Goal: Book appointment/travel/reservation

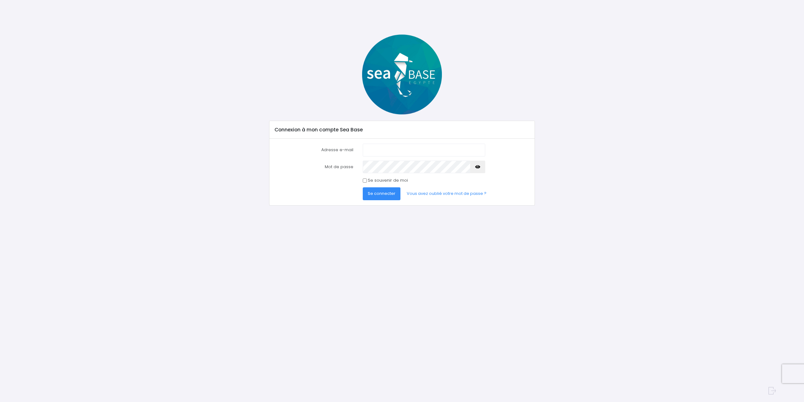
click at [390, 148] on input "Adresse e-mail" at bounding box center [424, 150] width 123 height 13
type input "lois.leotier@gmail.com"
click at [363, 187] on button "Se connecter" at bounding box center [382, 193] width 38 height 13
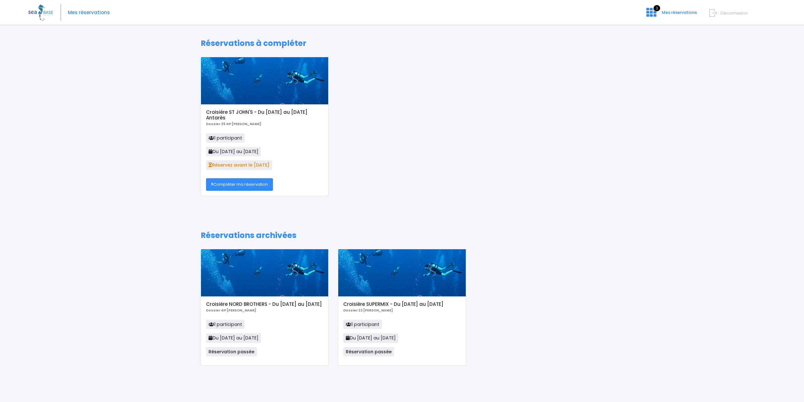
click at [233, 185] on link "Compléter ma réservation" at bounding box center [239, 184] width 67 height 13
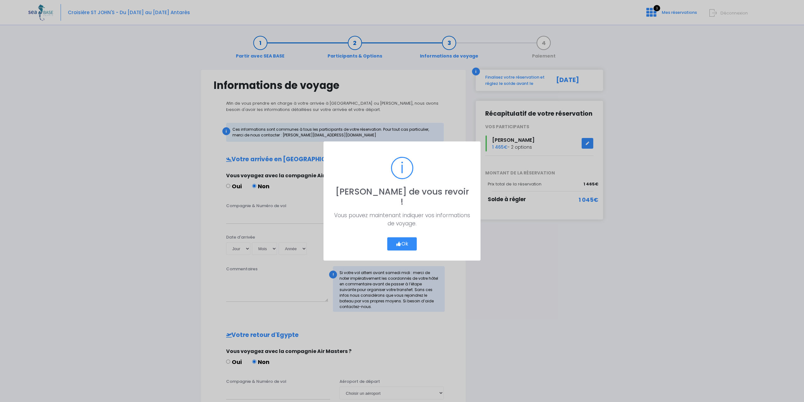
click at [405, 238] on button "Ok" at bounding box center [402, 243] width 30 height 13
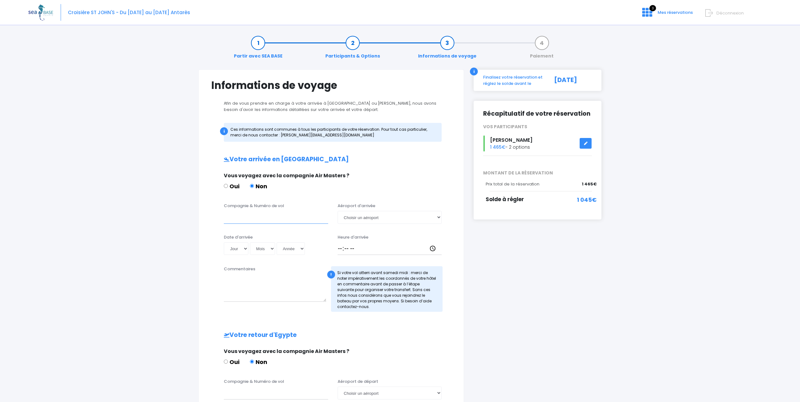
click at [236, 216] on input "Compagnie & Numéro de vol" at bounding box center [276, 217] width 104 height 13
click at [252, 219] on input "Compagnie & Numéro de vol" at bounding box center [276, 217] width 104 height 13
click at [287, 216] on input "Transavia" at bounding box center [276, 217] width 104 height 13
paste input "TO8066"
click at [252, 216] on input "Transavia TO8066" at bounding box center [276, 217] width 104 height 13
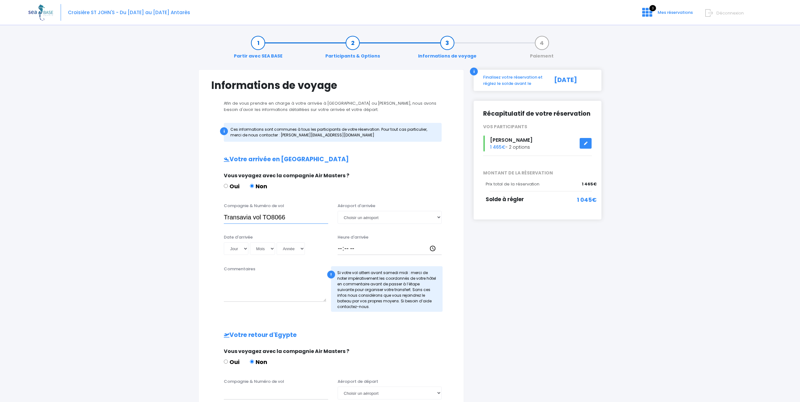
type input "Transavia vol TO8066"
click at [392, 217] on select "Choisir un aéroport Hurghada Marsa Alam" at bounding box center [389, 217] width 104 height 13
select select "Hurghada"
click at [337, 211] on select "Choisir un aéroport Hurghada Marsa Alam" at bounding box center [389, 217] width 104 height 13
click at [244, 251] on select "Jour 01 02 03 04 05 06 07 08 09 10 11 12 13 14 15 16 17 18 19 20 21 22 23 24 25…" at bounding box center [236, 248] width 25 height 13
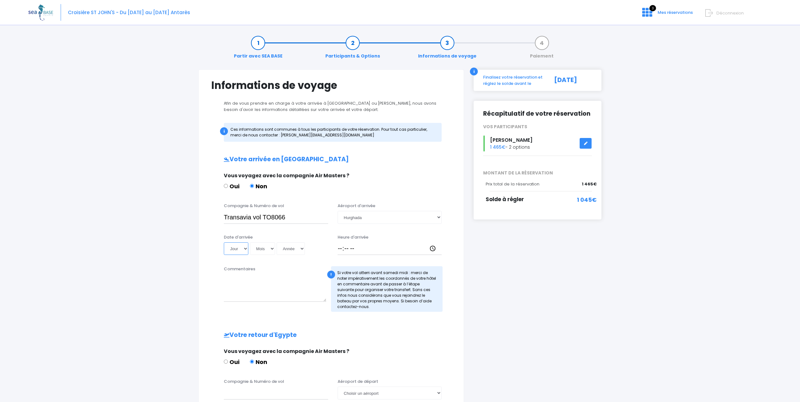
select select "08"
click at [224, 242] on select "Jour 01 02 03 04 05 06 07 08 09 10 11 12 13 14 15 16 17 18 19 20 21 22 23 24 25…" at bounding box center [236, 248] width 25 height 13
click at [264, 244] on select "Mois 01 02 03 04 05 06 07 08 09 10 11 12" at bounding box center [262, 248] width 25 height 13
select select "11"
click at [250, 242] on select "Mois 01 02 03 04 05 06 07 08 09 10 11 12" at bounding box center [262, 248] width 25 height 13
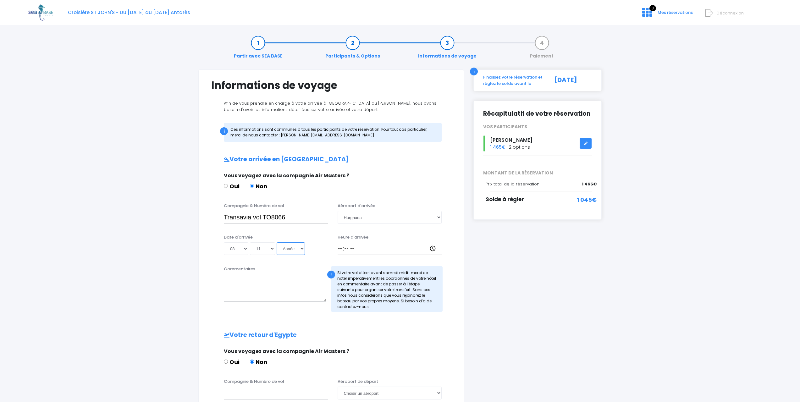
click at [301, 250] on select "Année 2045 2044 2043 2042 2041 2040 2039 2038 2037 2036 2035 2034 2033 2032 203…" at bounding box center [291, 248] width 28 height 13
select select "2025"
click at [277, 242] on select "Année 2045 2044 2043 2042 2041 2040 2039 2038 2037 2036 2035 2034 2033 2032 203…" at bounding box center [291, 248] width 28 height 13
type input "2025-11-08"
click at [359, 248] on input "Heure d'arrivée" at bounding box center [389, 248] width 104 height 13
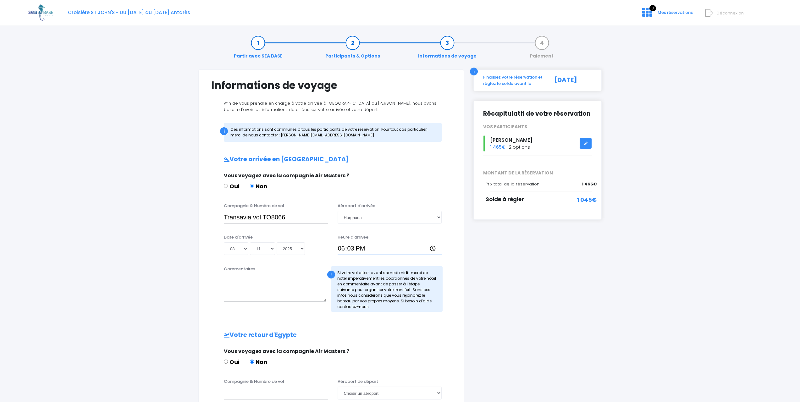
type input "18:30"
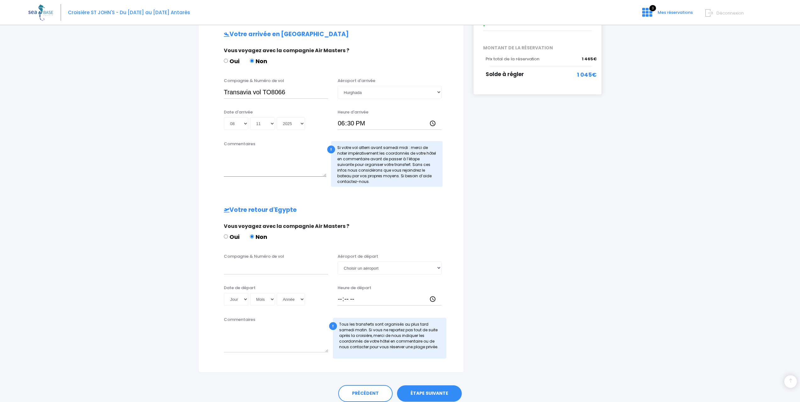
scroll to position [125, 0]
click at [254, 268] on input "Compagnie & Numéro de vol" at bounding box center [276, 267] width 104 height 13
drag, startPoint x: 290, startPoint y: 90, endPoint x: 178, endPoint y: 96, distance: 112.3
click at [178, 96] on div "Partir avec SEA BASE Participants & Options Informations de voyage Paiement Inf…" at bounding box center [399, 165] width 743 height 523
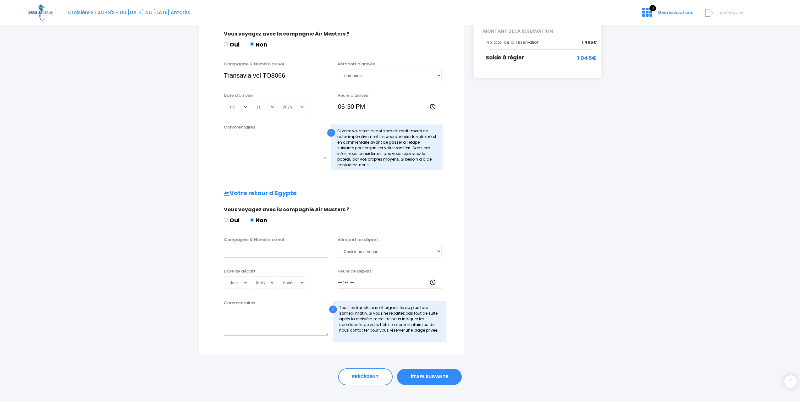
scroll to position [150, 0]
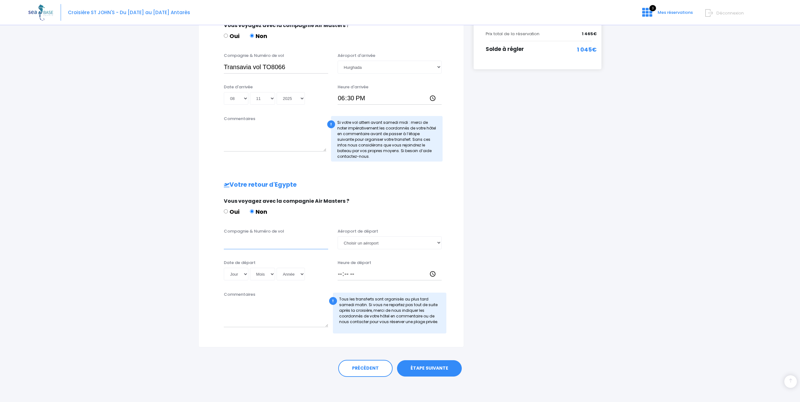
click at [260, 246] on input "Compagnie & Numéro de vol" at bounding box center [276, 242] width 104 height 13
paste input "Transavia vol TO8066"
type input "Transavia vol TO8067"
click at [383, 244] on select "Choisir un aéroport Hurghada Marsa Alam" at bounding box center [389, 242] width 104 height 13
select select "Hurghada"
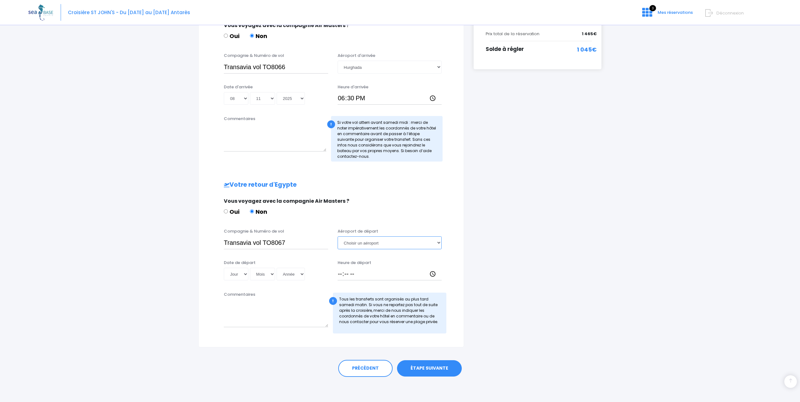
click at [337, 236] on select "Choisir un aéroport Hurghada Marsa Alam" at bounding box center [389, 242] width 104 height 13
click at [236, 275] on select "Jour 01 02 03 04 05 06 07 08 09 10 11 12 13 14 15 16 17 18 19 20 21 22 23 24 25…" at bounding box center [236, 274] width 25 height 13
select select "15"
click at [224, 268] on select "Jour 01 02 03 04 05 06 07 08 09 10 11 12 13 14 15 16 17 18 19 20 21 22 23 24 25…" at bounding box center [236, 274] width 25 height 13
click at [268, 274] on select "Mois 01 02 03 04 05 06 07 08 09 10 11 12" at bounding box center [262, 274] width 25 height 13
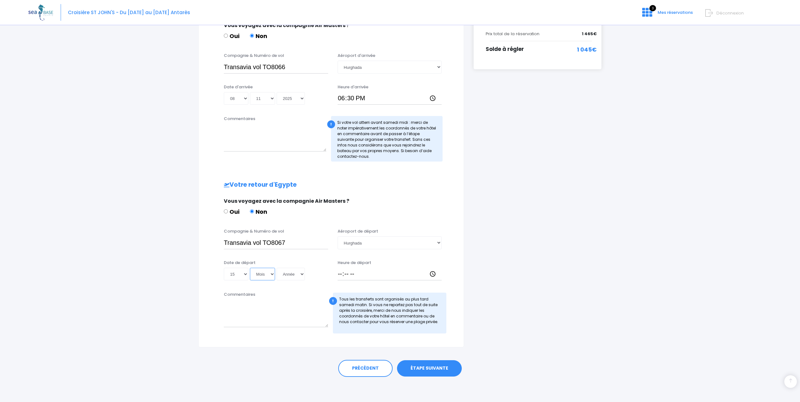
select select "11"
click at [250, 268] on select "Mois 01 02 03 04 05 06 07 08 09 10 11 12" at bounding box center [262, 274] width 25 height 13
click at [298, 277] on select "Année 2045 2044 2043 2042 2041 2040 2039 2038 2037 2036 2035 2034 2033 2032 203…" at bounding box center [291, 274] width 28 height 13
select select "2025"
click at [277, 268] on select "Année 2045 2044 2043 2042 2041 2040 2039 2038 2037 2036 2035 2034 2033 2032 203…" at bounding box center [291, 274] width 28 height 13
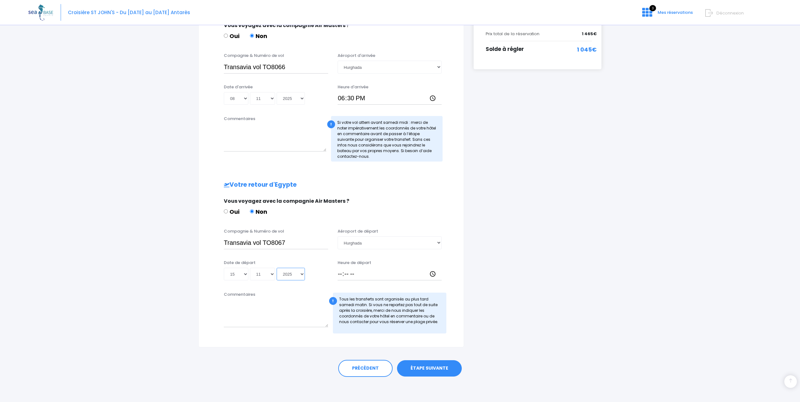
type input "2025-11-15"
click at [337, 276] on input "Heure de départ" at bounding box center [389, 274] width 104 height 13
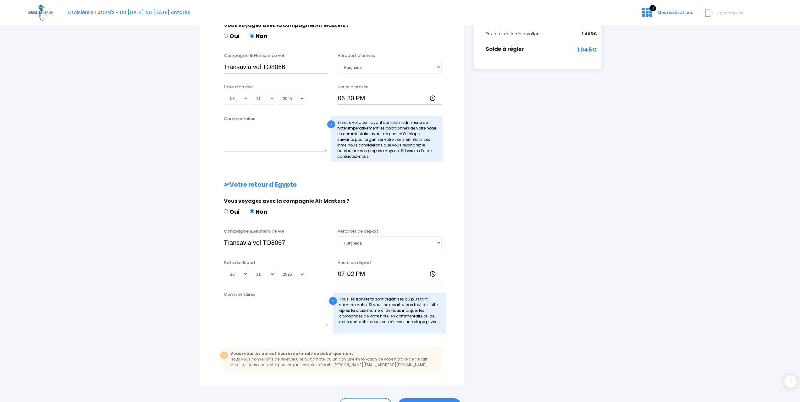
type input "19:25"
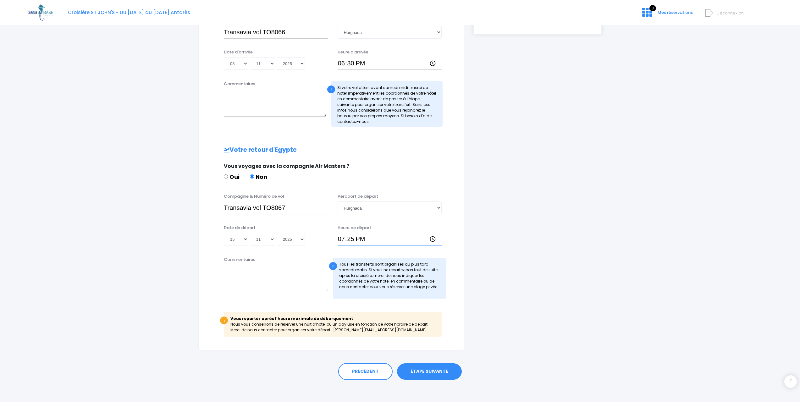
scroll to position [188, 0]
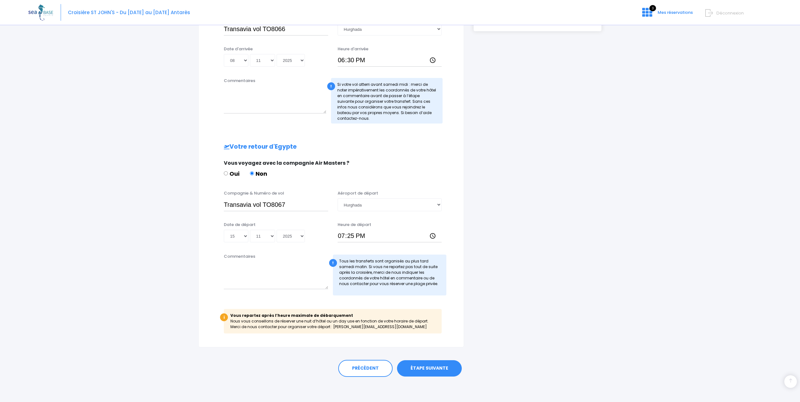
click at [604, 284] on div "i Finalisez votre réservation et réglez le solde avant le 09/09/2025 Récapitula…" at bounding box center [537, 114] width 138 height 466
click at [429, 368] on link "ÉTAPE SUIVANTE" at bounding box center [429, 368] width 65 height 16
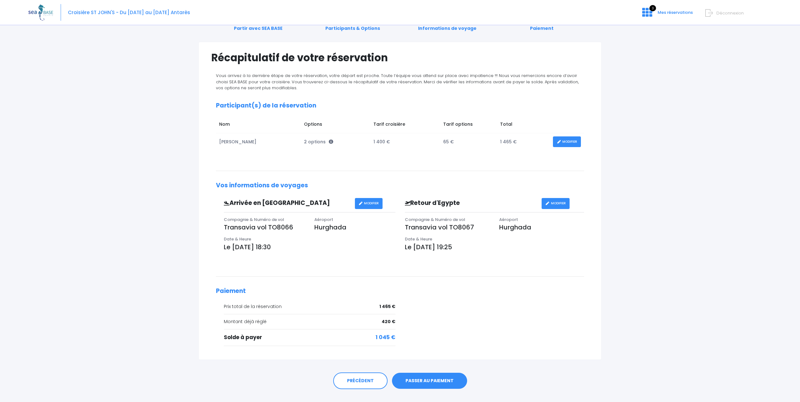
scroll to position [40, 0]
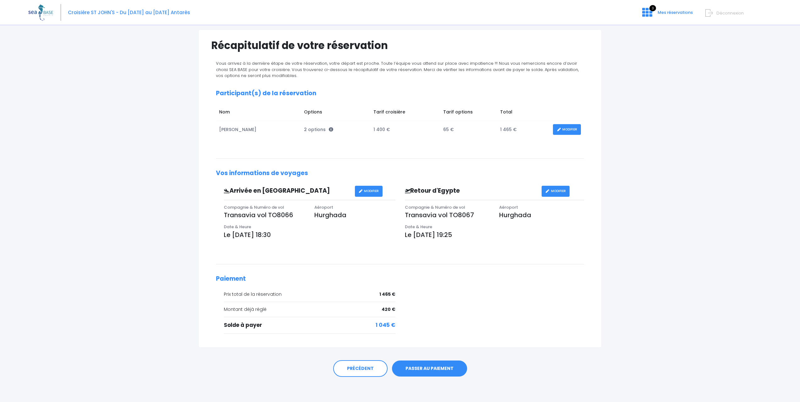
click at [429, 366] on link "PASSER AU PAIEMENT" at bounding box center [429, 368] width 75 height 16
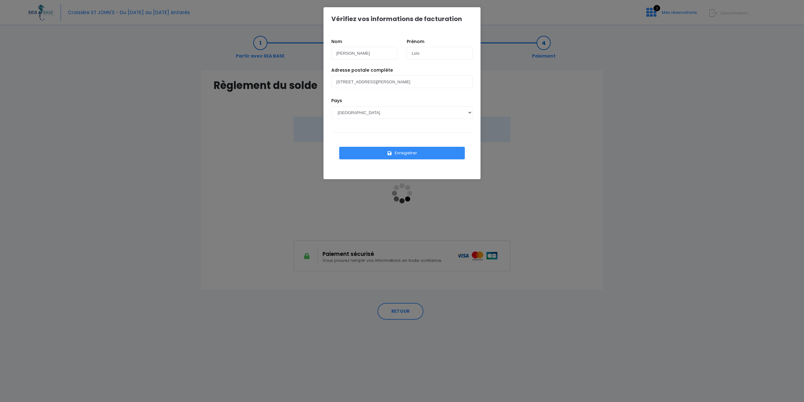
click at [397, 155] on button "Enregistrer" at bounding box center [402, 153] width 126 height 13
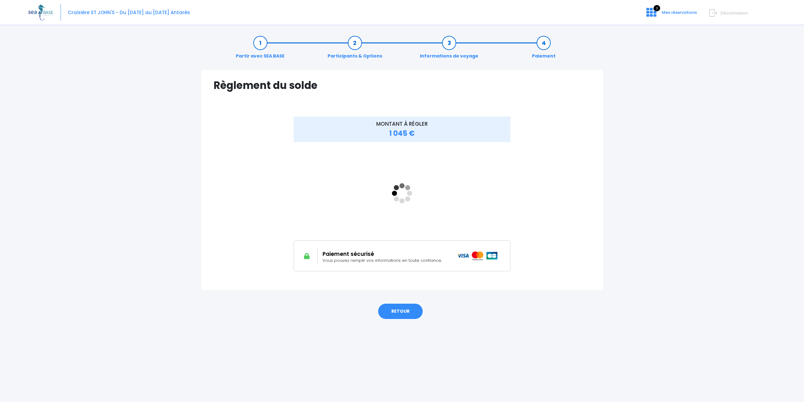
click at [401, 315] on link "RETOUR" at bounding box center [401, 311] width 46 height 17
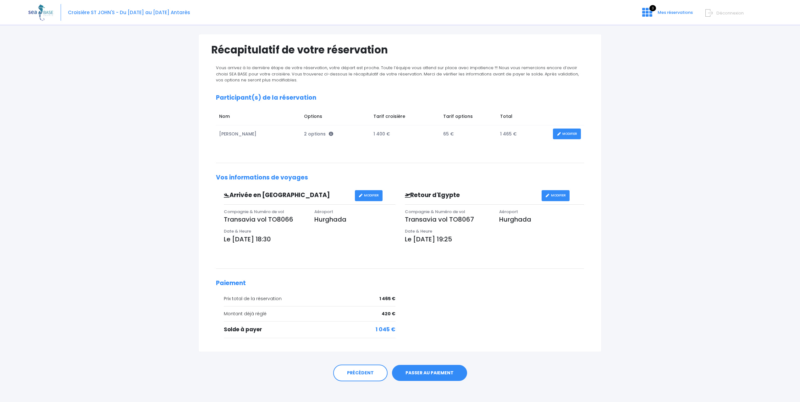
scroll to position [40, 0]
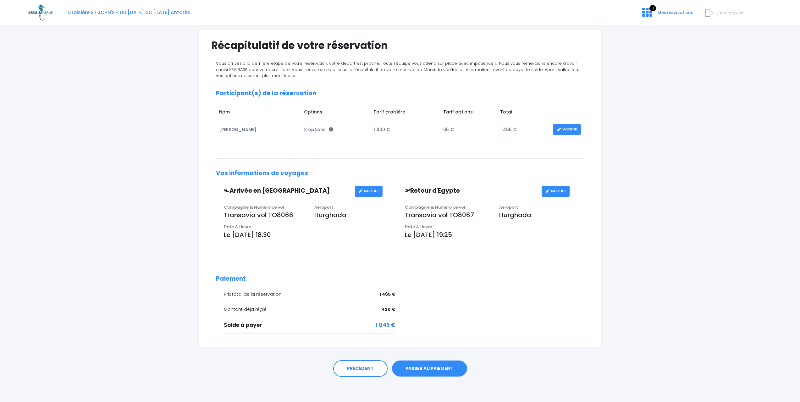
click at [436, 368] on link "PASSER AU PAIEMENT" at bounding box center [429, 368] width 75 height 16
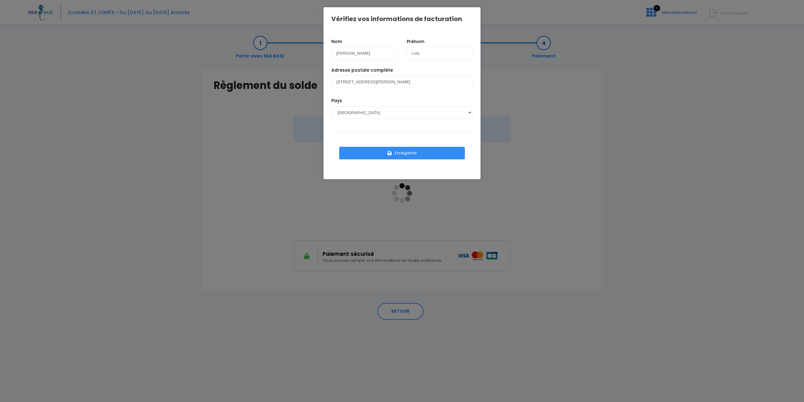
click at [403, 154] on button "Enregistrer" at bounding box center [402, 153] width 126 height 13
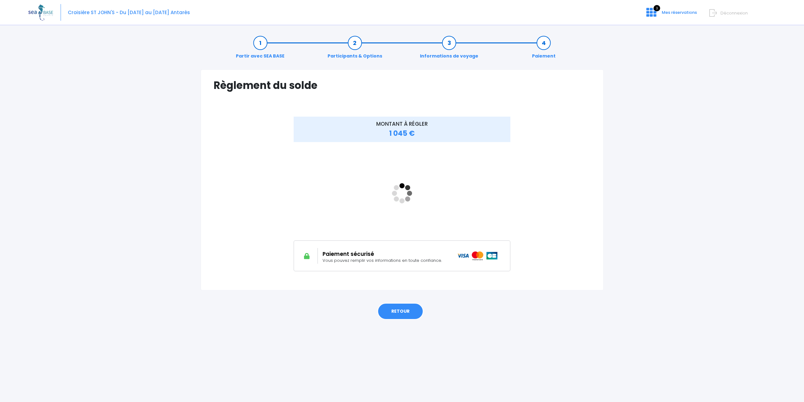
click at [394, 312] on link "RETOUR" at bounding box center [401, 311] width 46 height 17
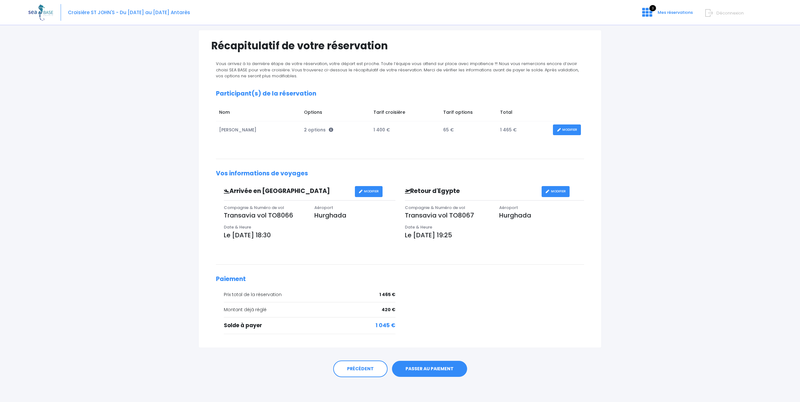
scroll to position [40, 0]
click at [428, 369] on link "PASSER AU PAIEMENT" at bounding box center [429, 368] width 75 height 16
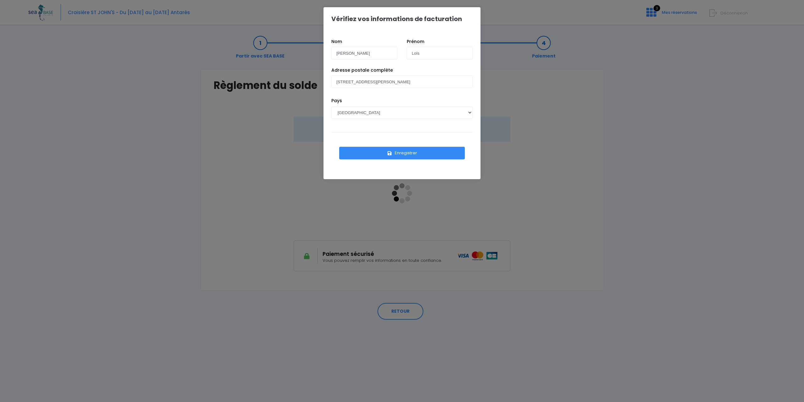
click at [427, 153] on button "Enregistrer" at bounding box center [402, 153] width 126 height 13
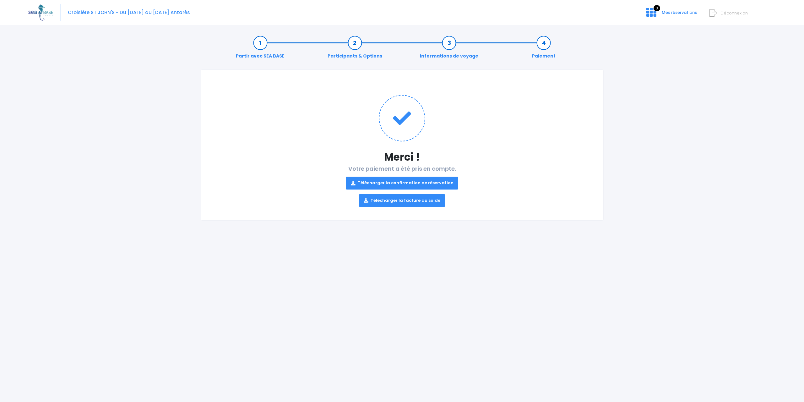
click at [415, 181] on link "Télécharger la confirmation de réservation" at bounding box center [402, 183] width 113 height 13
click at [417, 200] on link "Télécharger la facture du solde" at bounding box center [402, 200] width 87 height 13
click at [655, 12] on icon at bounding box center [652, 12] width 10 height 10
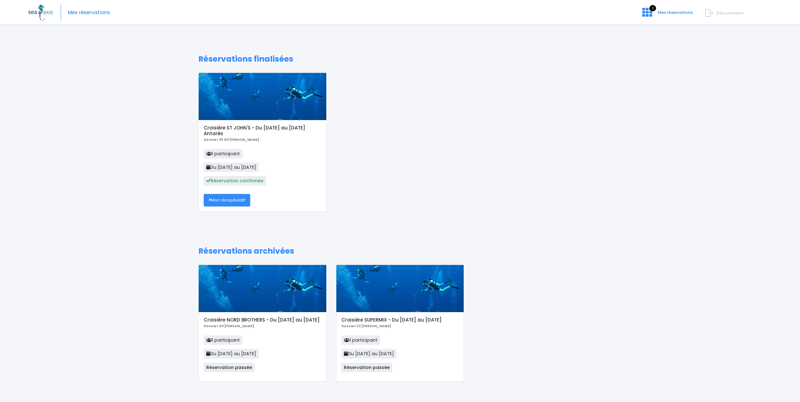
scroll to position [5, 0]
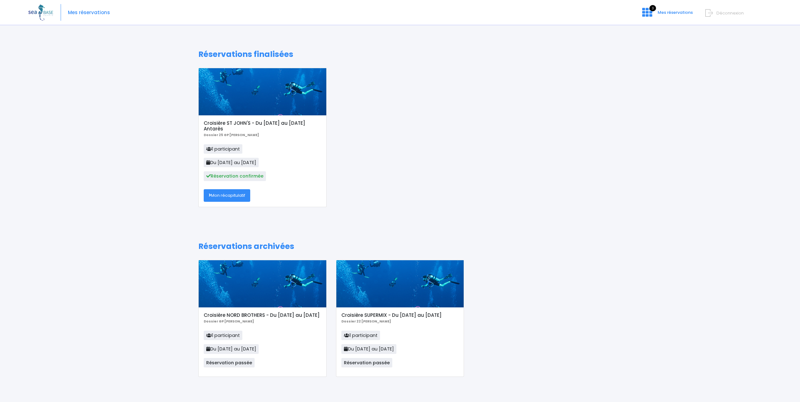
click at [220, 195] on link "Mon récapitulatif" at bounding box center [227, 195] width 47 height 13
